Goal: Transaction & Acquisition: Book appointment/travel/reservation

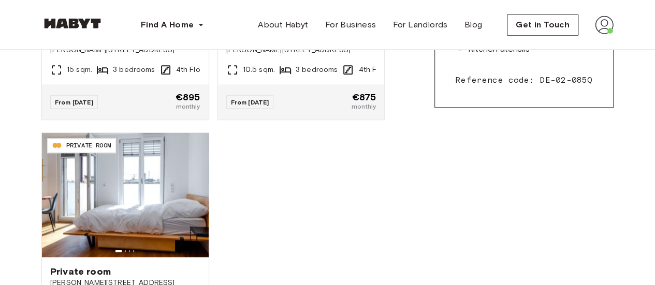
scroll to position [490, 0]
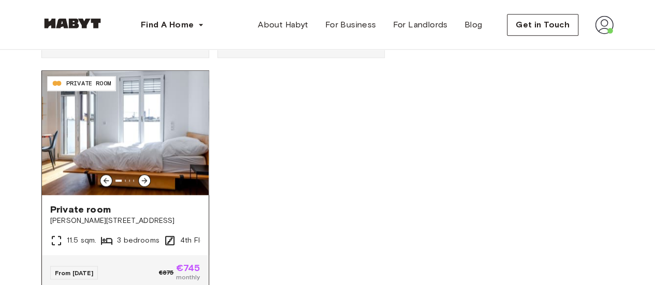
click at [66, 223] on span "[PERSON_NAME][STREET_ADDRESS]" at bounding box center [125, 221] width 150 height 10
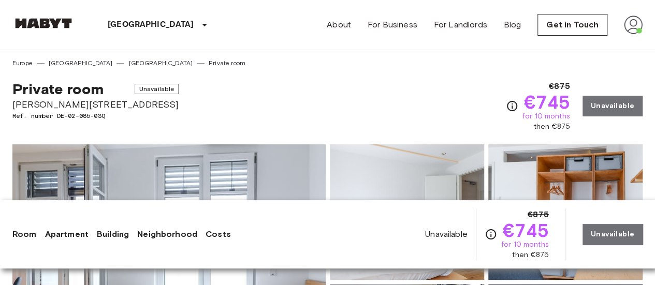
click at [596, 233] on div "Unavailable €875 €745 for 10 months then €875 Unavailable" at bounding box center [533, 235] width 217 height 52
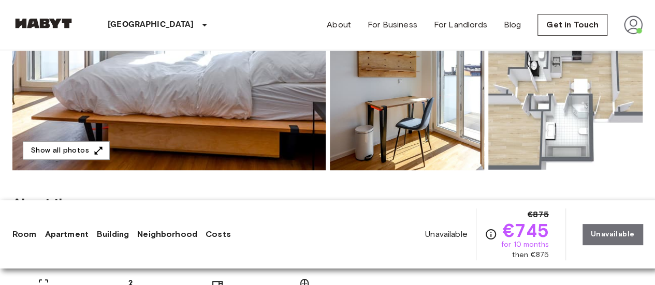
scroll to position [748, 0]
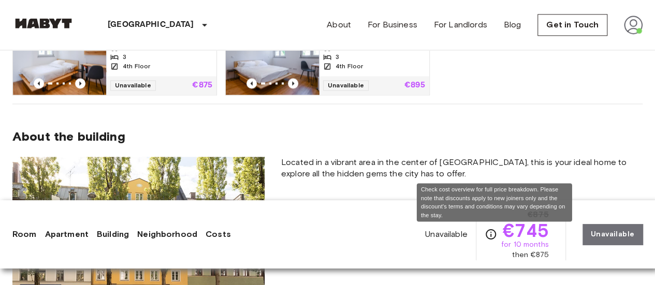
click at [493, 235] on icon "Check cost overview for full price breakdown. Please note that discounts apply …" at bounding box center [491, 234] width 12 height 12
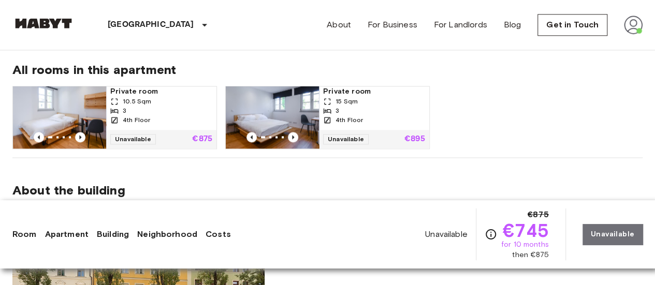
scroll to position [691, 0]
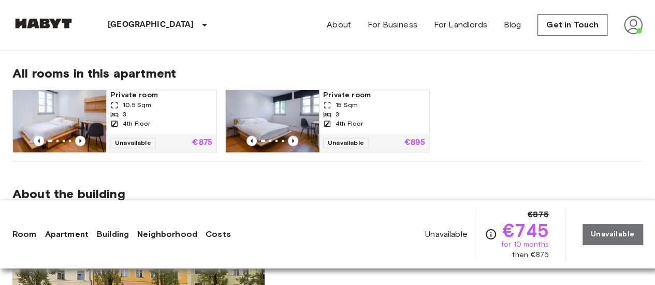
click at [300, 123] on img at bounding box center [272, 121] width 93 height 62
click at [294, 138] on icon "Previous image" at bounding box center [293, 141] width 10 height 10
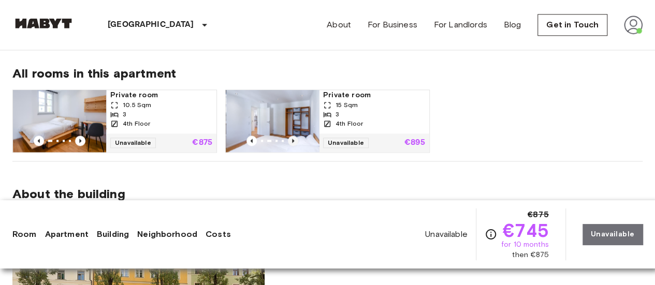
click at [294, 138] on icon "Previous image" at bounding box center [293, 141] width 10 height 10
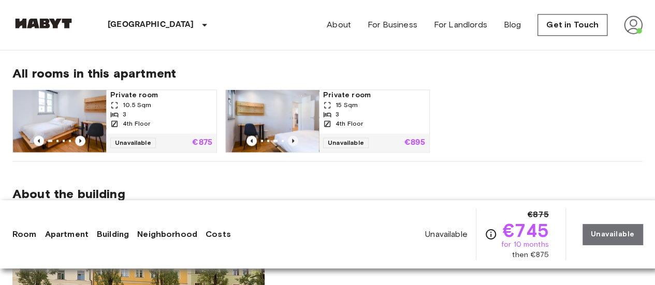
click at [294, 138] on icon "Previous image" at bounding box center [293, 141] width 10 height 10
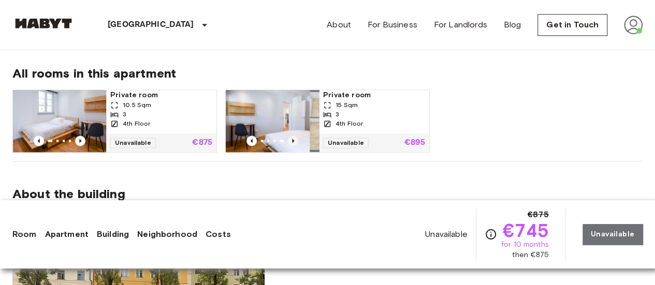
click at [294, 138] on icon "Previous image" at bounding box center [293, 141] width 10 height 10
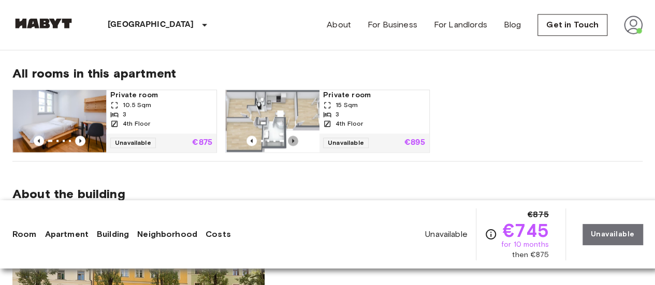
click at [294, 138] on icon "Previous image" at bounding box center [293, 141] width 10 height 10
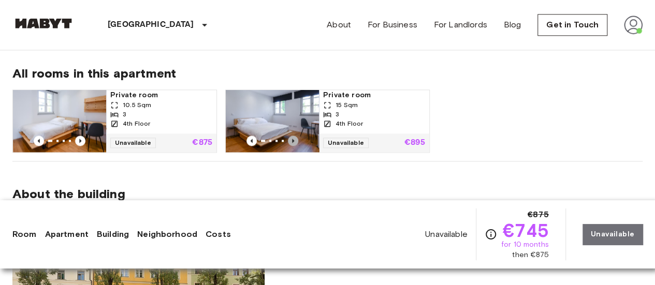
click at [293, 138] on icon "Previous image" at bounding box center [293, 141] width 10 height 10
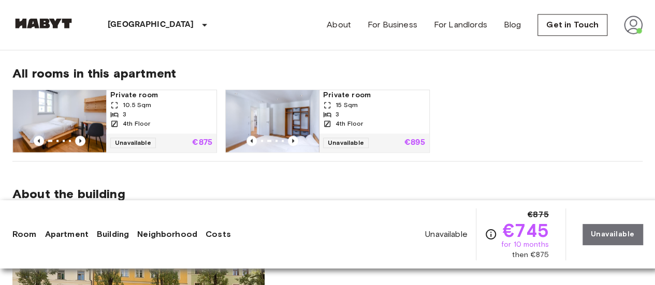
click at [292, 128] on img at bounding box center [272, 121] width 93 height 62
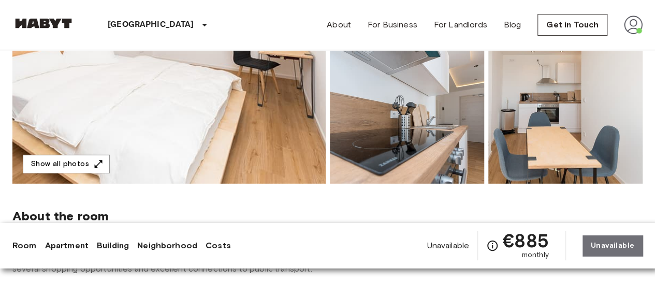
scroll to position [197, 0]
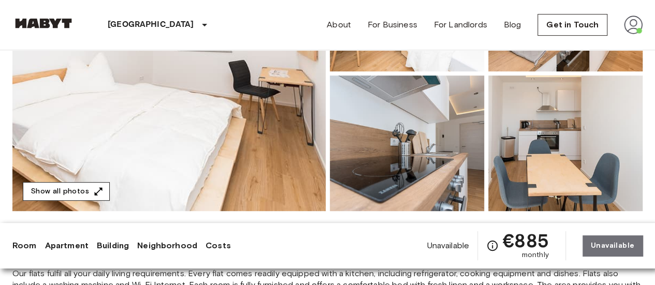
click at [82, 197] on button "Show all photos" at bounding box center [66, 191] width 87 height 19
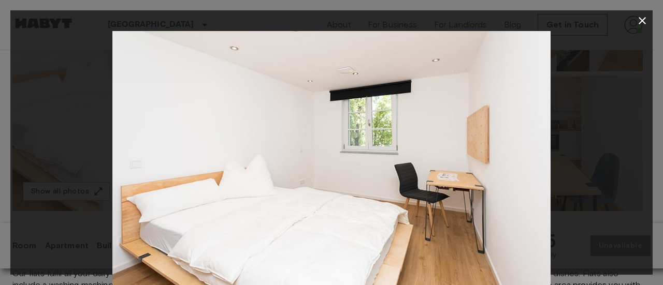
click at [654, 264] on div at bounding box center [331, 142] width 663 height 285
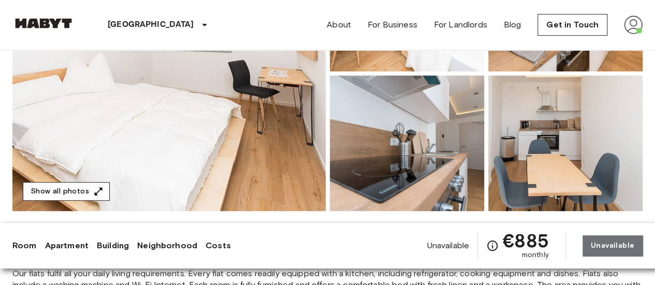
click at [59, 196] on button "Show all photos" at bounding box center [66, 191] width 87 height 19
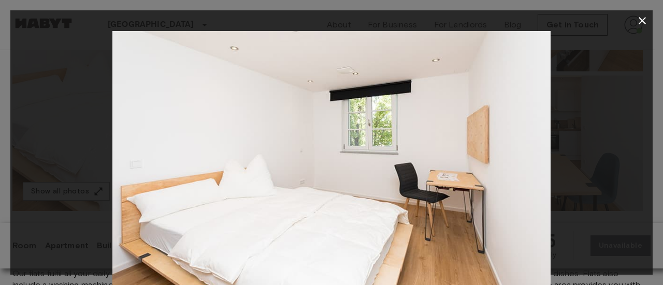
click at [515, 191] on img at bounding box center [331, 177] width 438 height 292
click at [482, 203] on img at bounding box center [331, 177] width 438 height 292
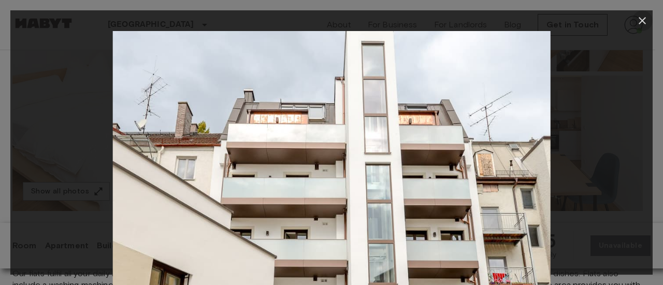
click at [642, 26] on icon "button" at bounding box center [642, 20] width 12 height 12
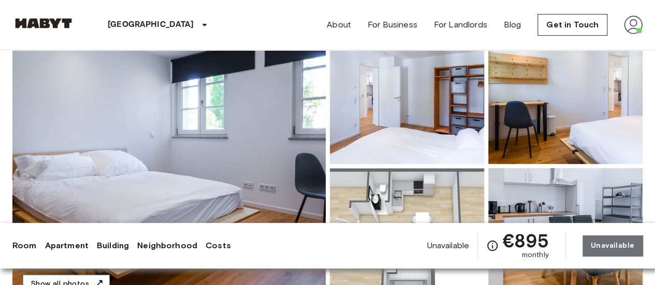
scroll to position [100, 0]
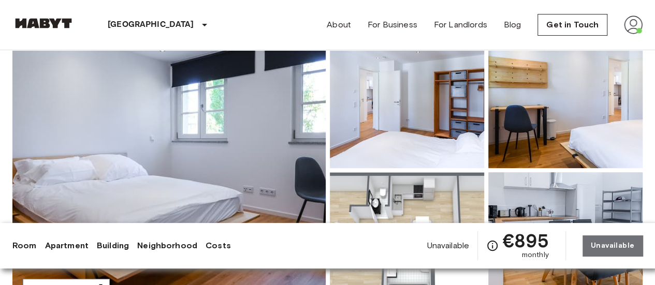
click at [415, 121] on img at bounding box center [407, 101] width 154 height 136
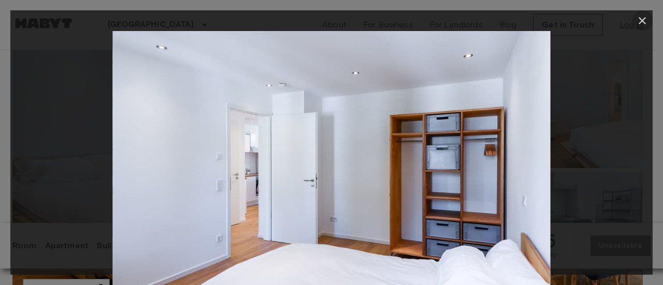
click at [639, 20] on icon "button" at bounding box center [642, 20] width 12 height 12
